Goal: Navigation & Orientation: Understand site structure

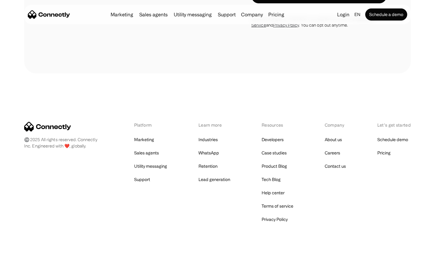
scroll to position [1846, 0]
